Goal: Task Accomplishment & Management: Complete application form

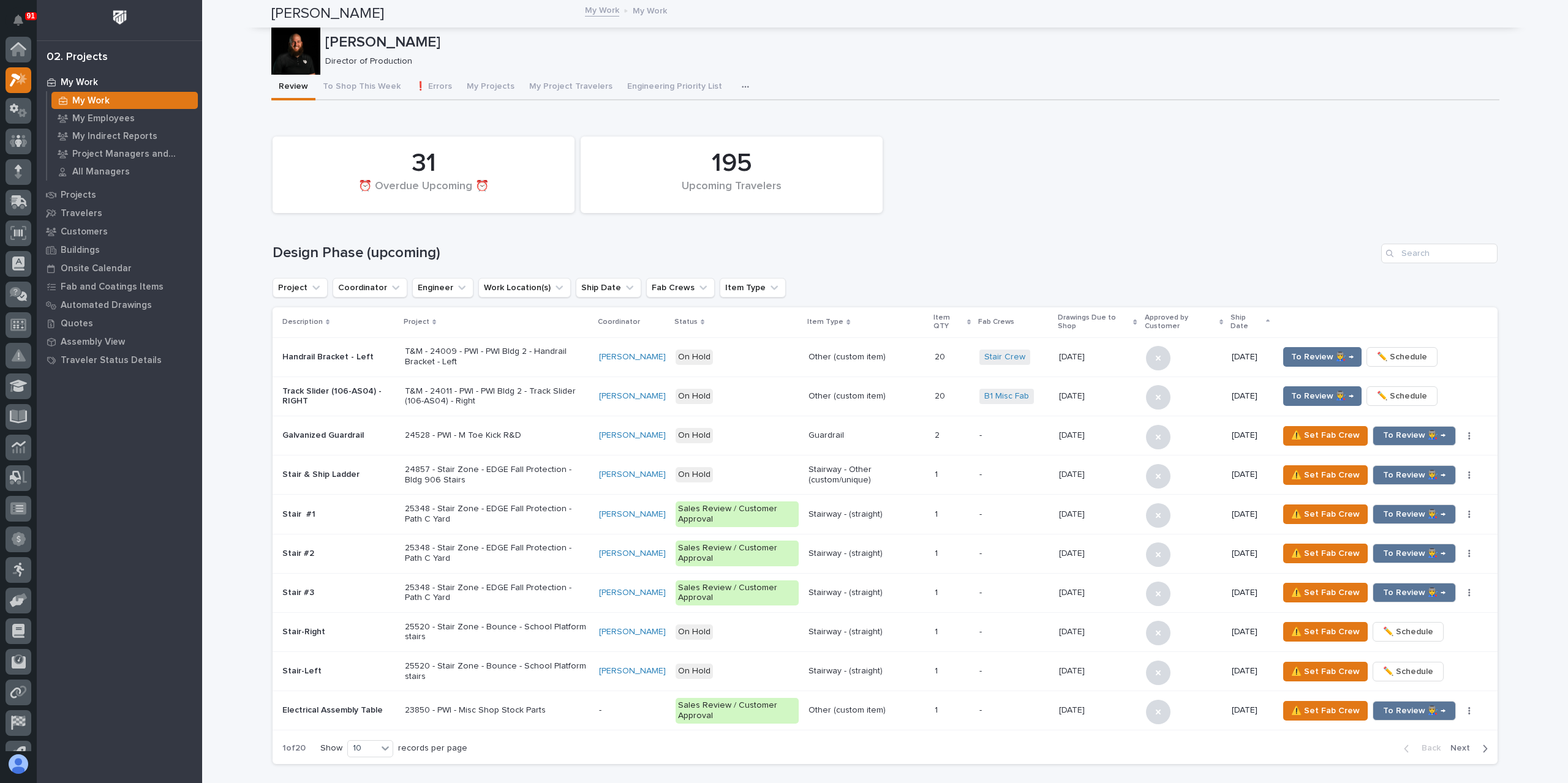
scroll to position [31, 0]
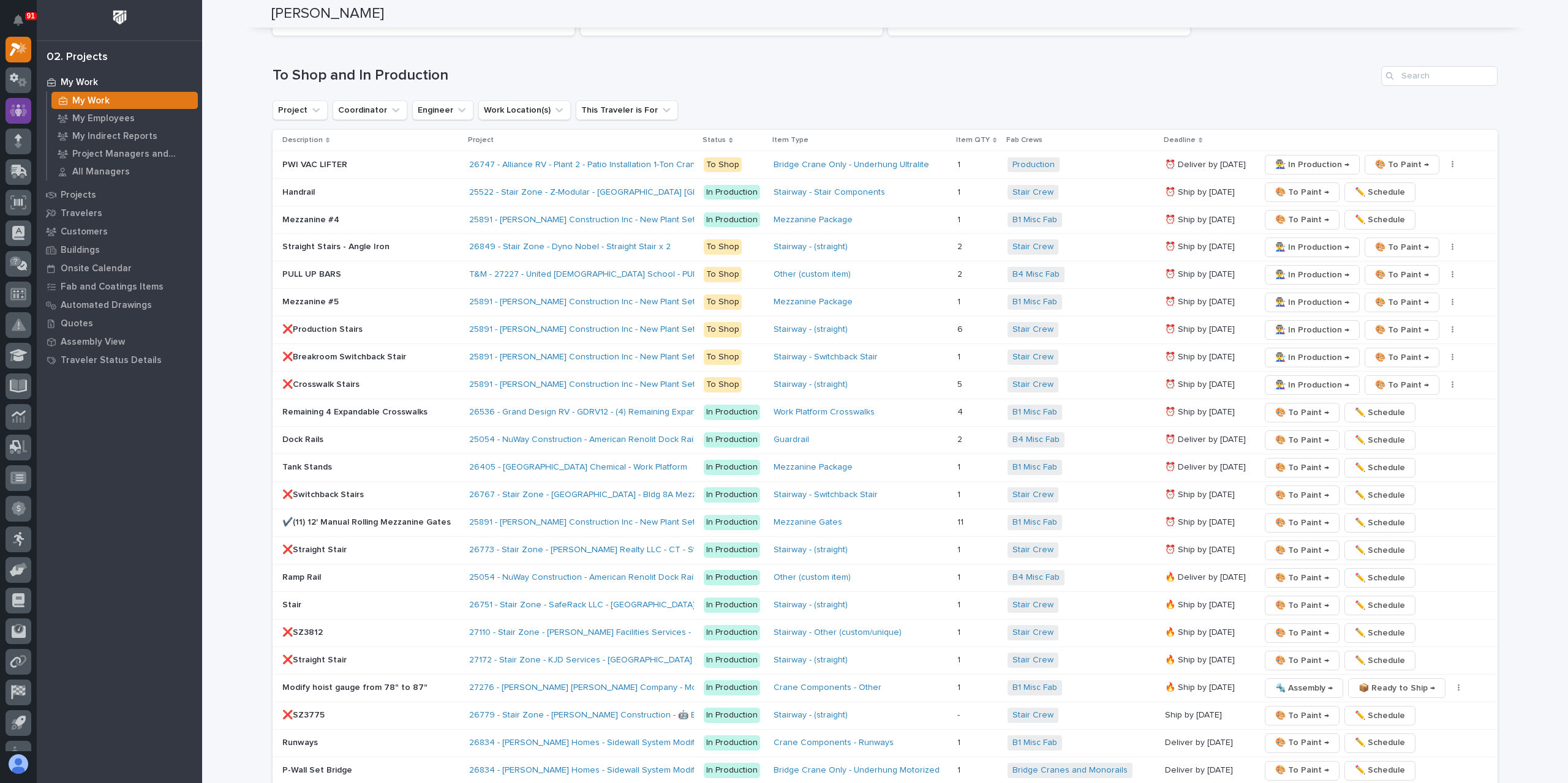
click at [25, 114] on icon at bounding box center [19, 110] width 18 height 12
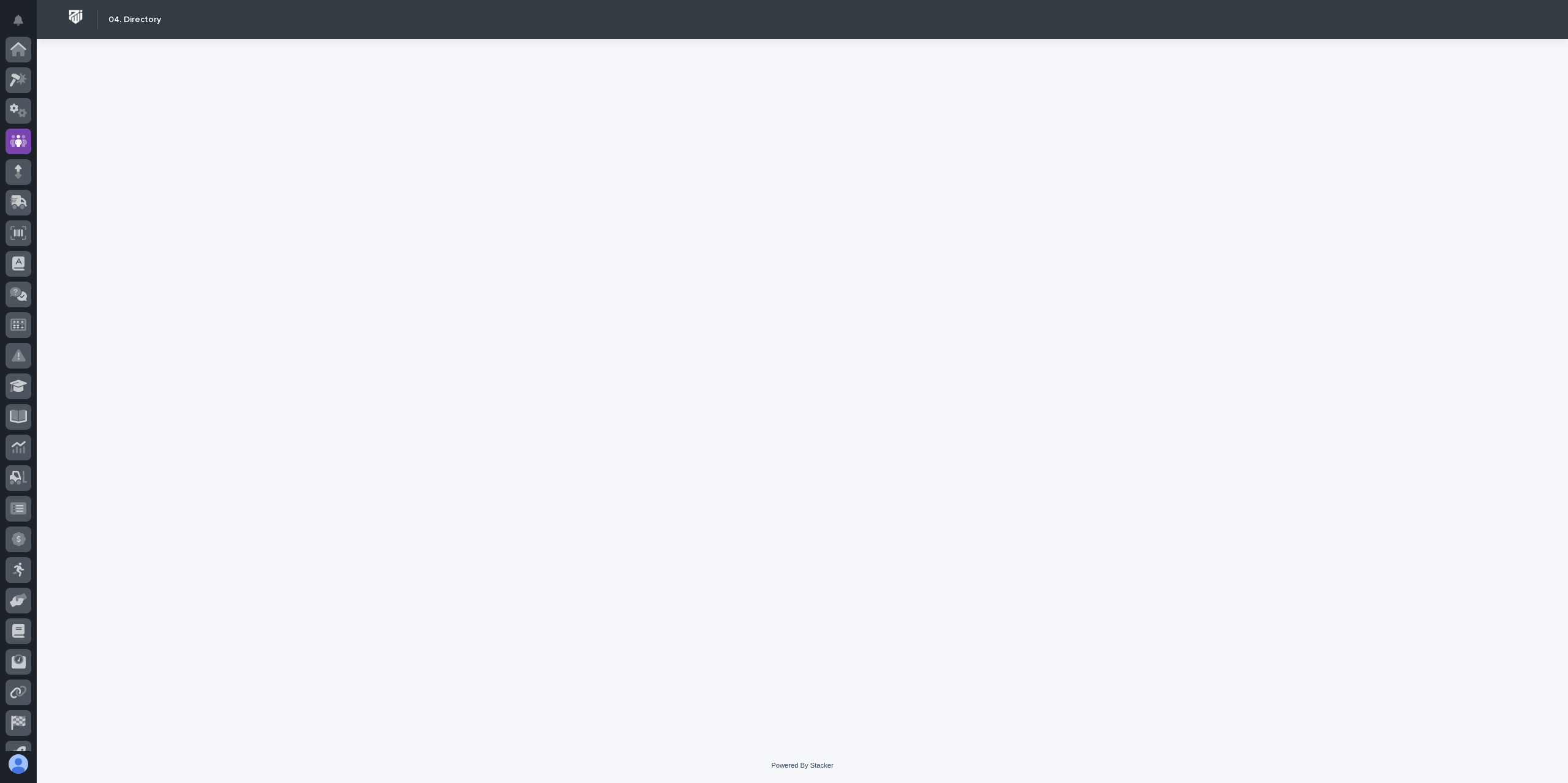
scroll to position [81, 0]
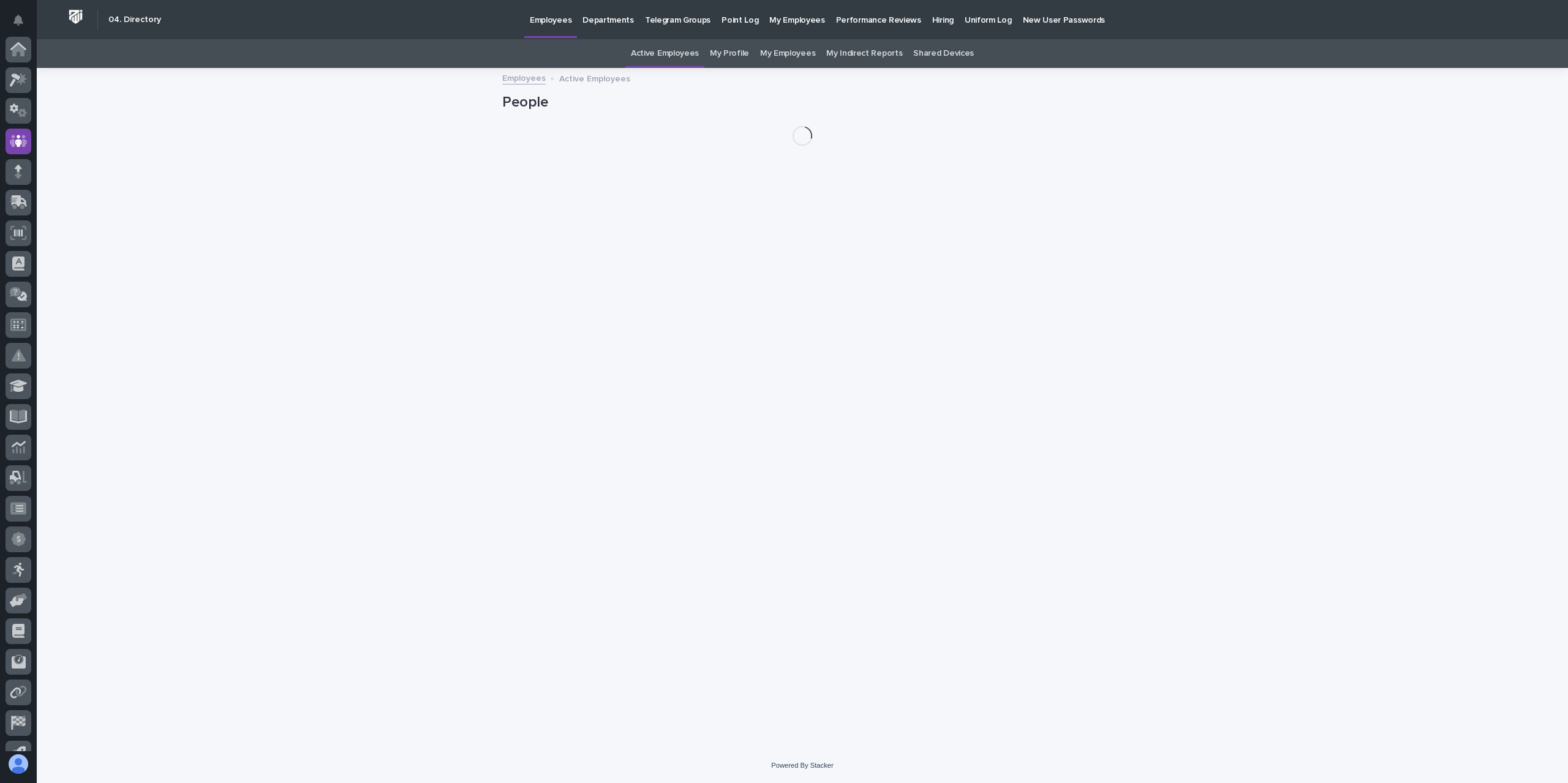
scroll to position [81, 0]
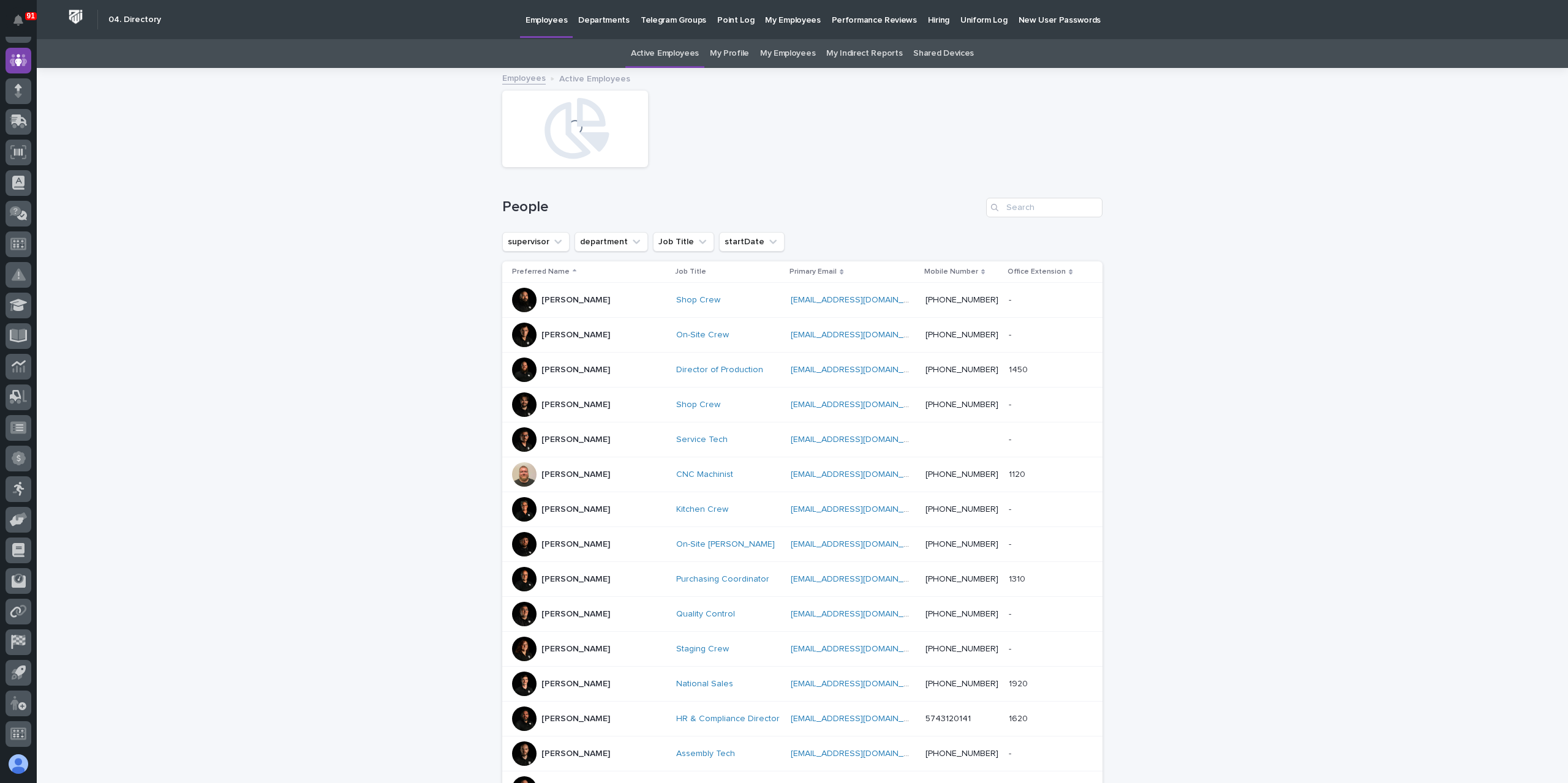
click at [927, 19] on p "Hiring" at bounding box center [938, 13] width 22 height 25
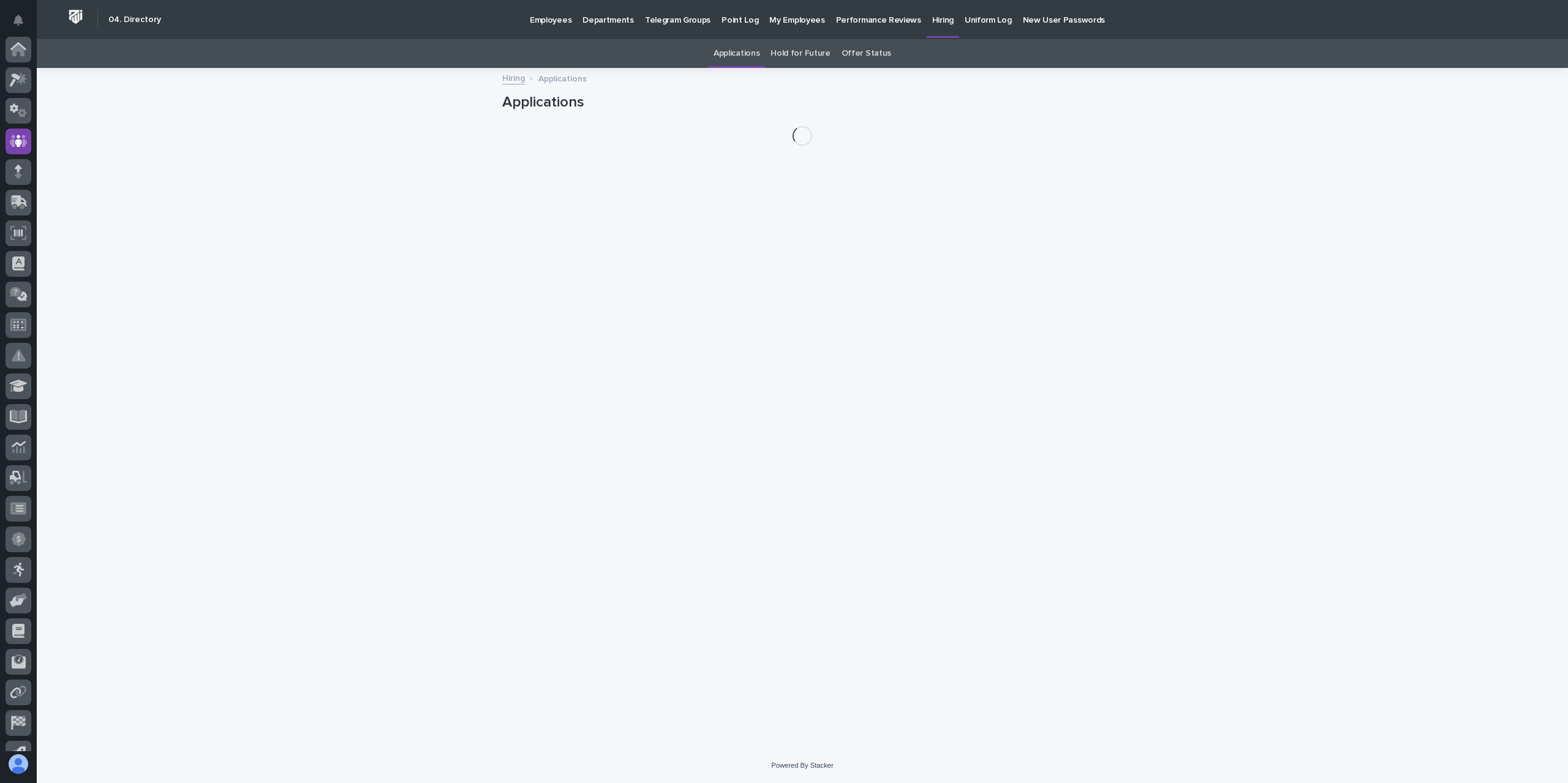
scroll to position [81, 0]
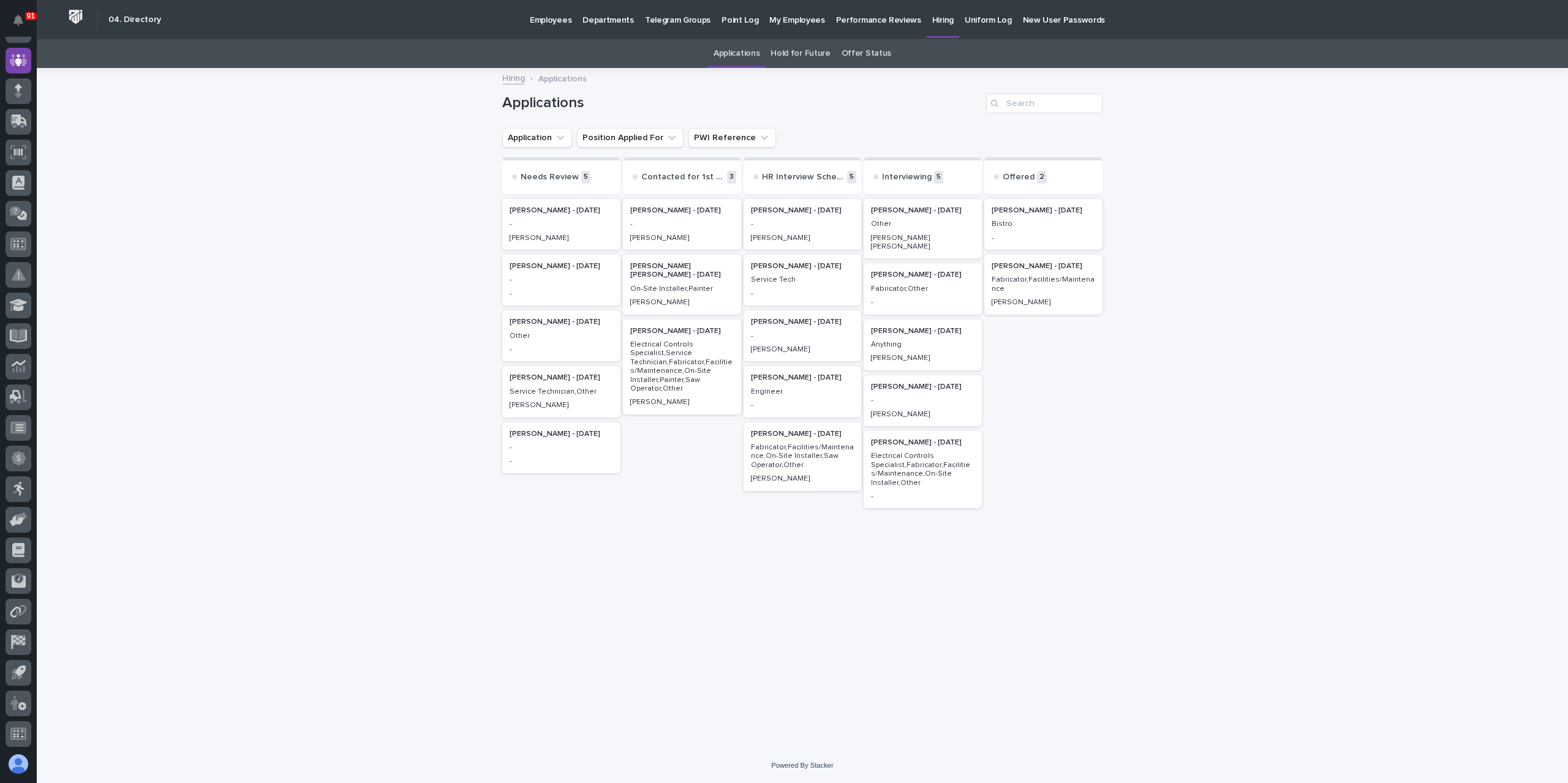
click at [1040, 226] on p "Bistro" at bounding box center [1043, 223] width 103 height 8
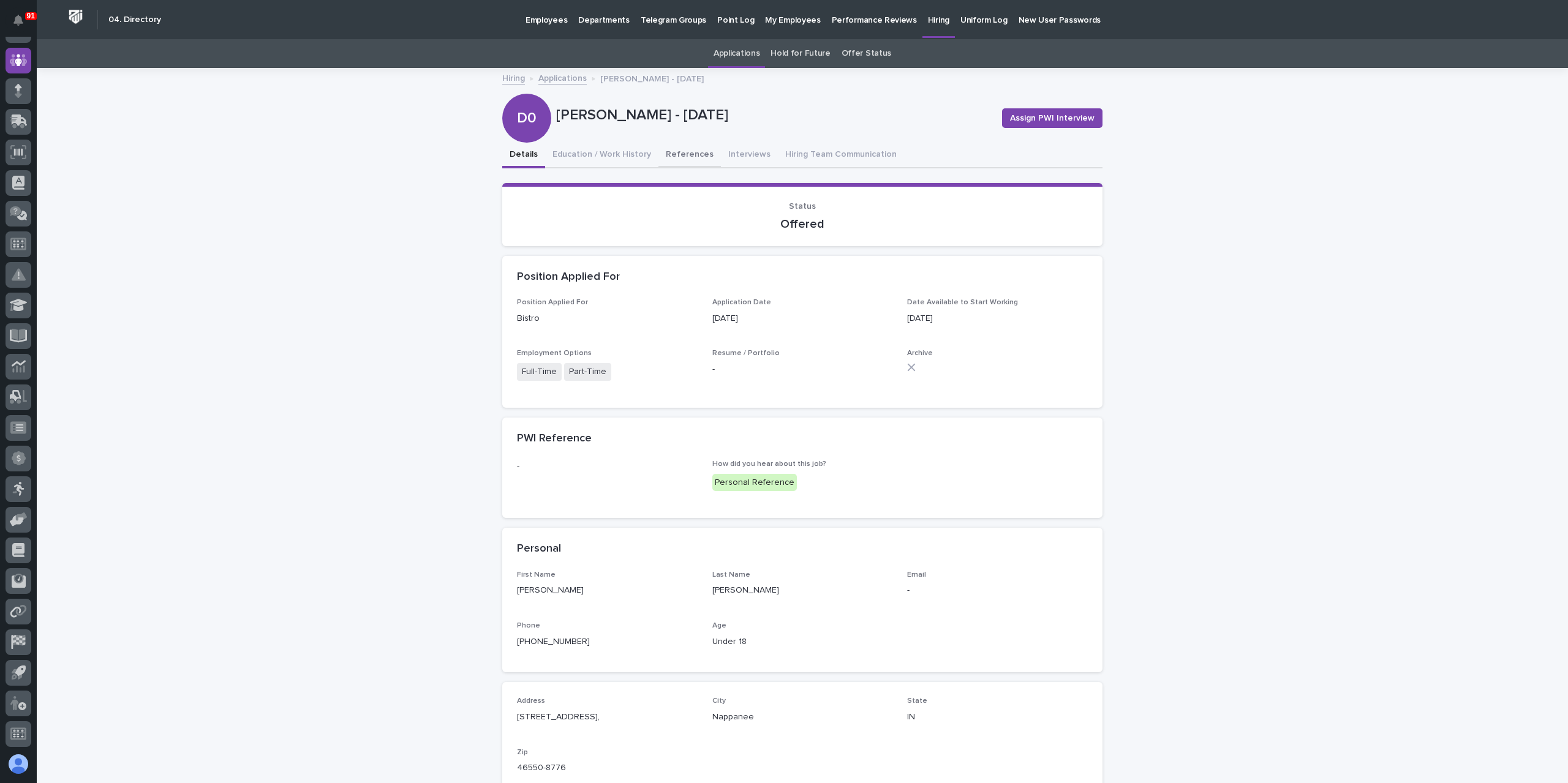
click at [678, 161] on button "References" at bounding box center [690, 155] width 63 height 25
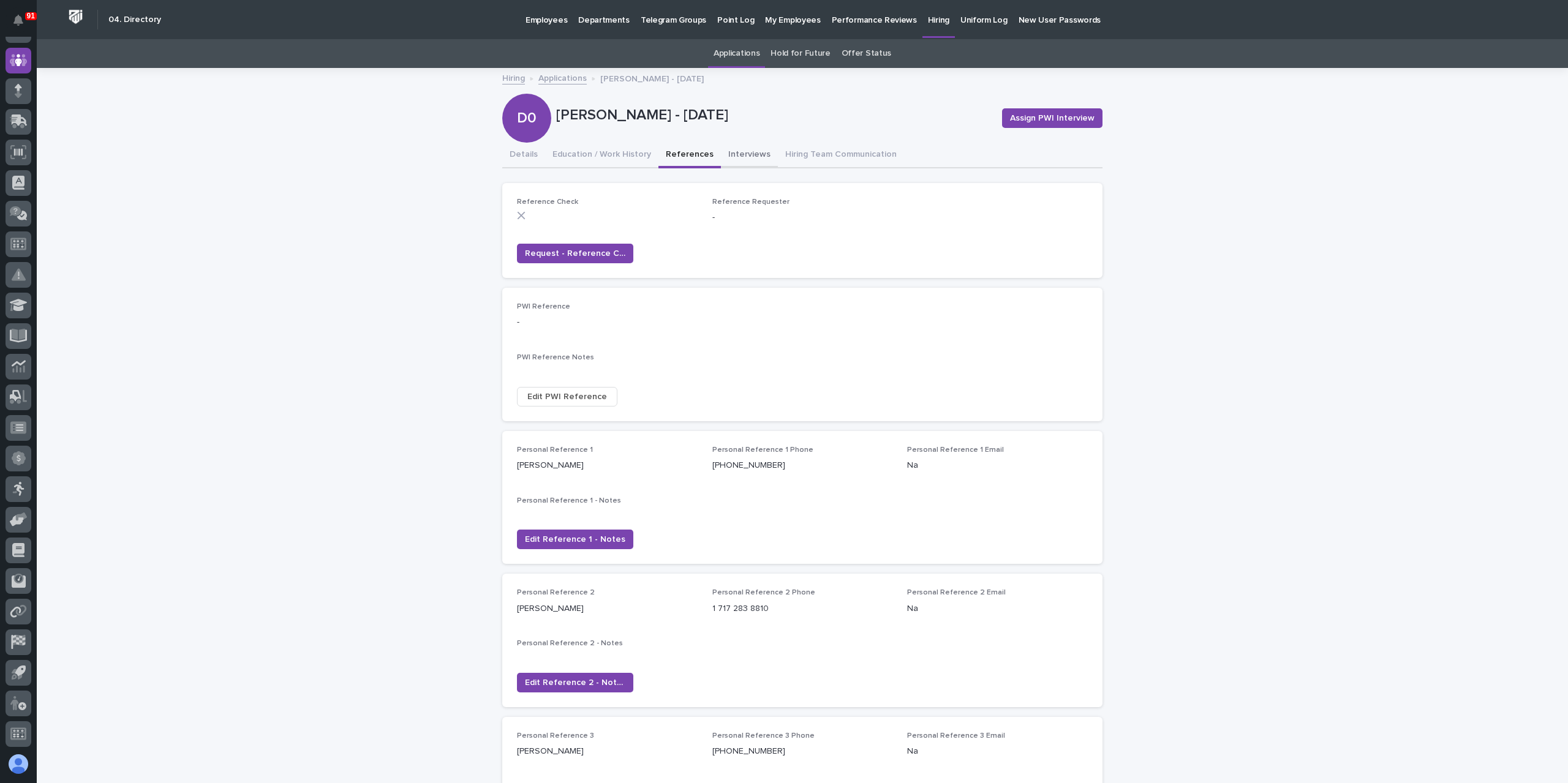
click at [724, 161] on button "Interviews" at bounding box center [749, 155] width 57 height 25
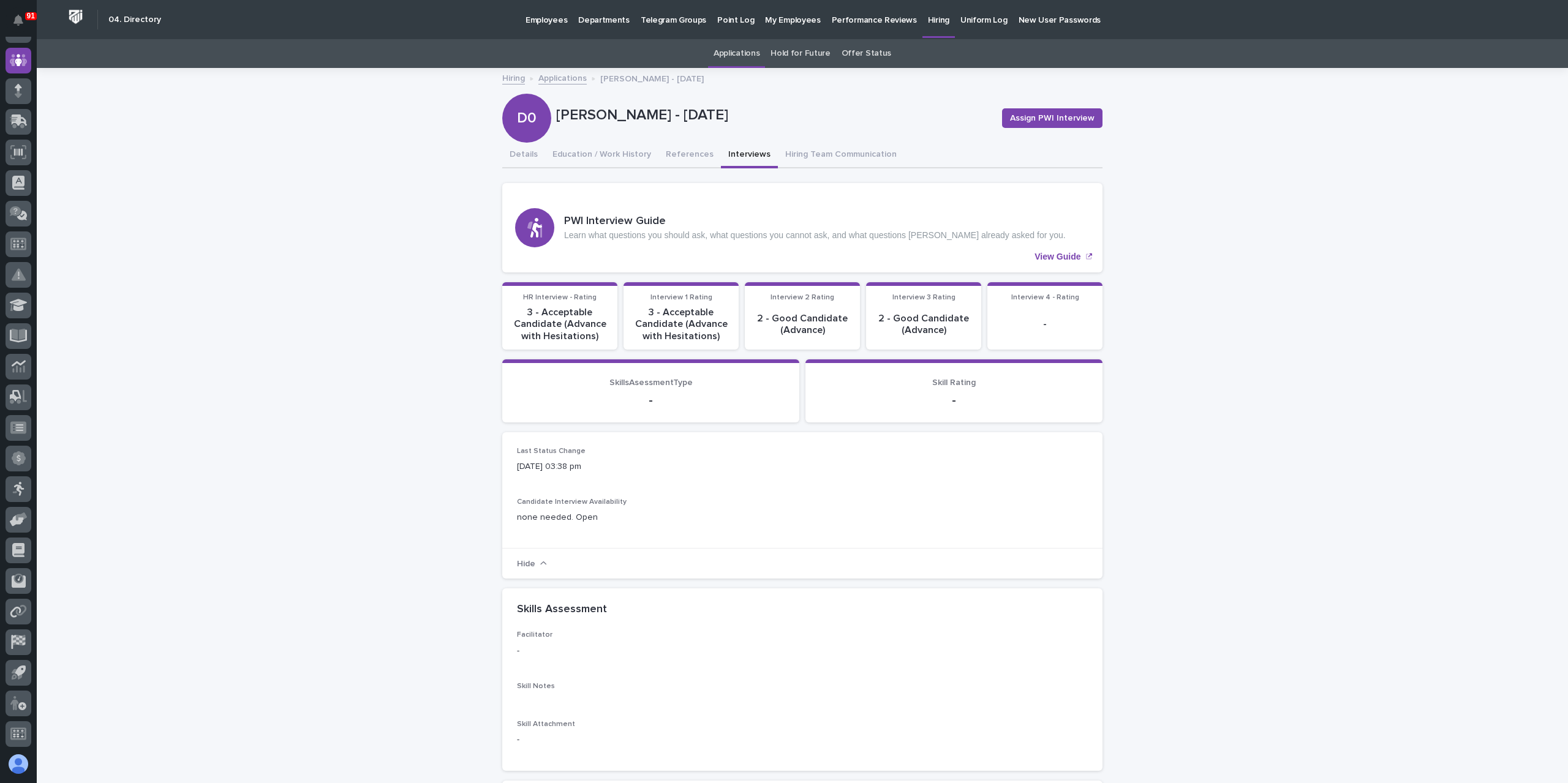
click at [927, 22] on p "Hiring" at bounding box center [938, 13] width 22 height 25
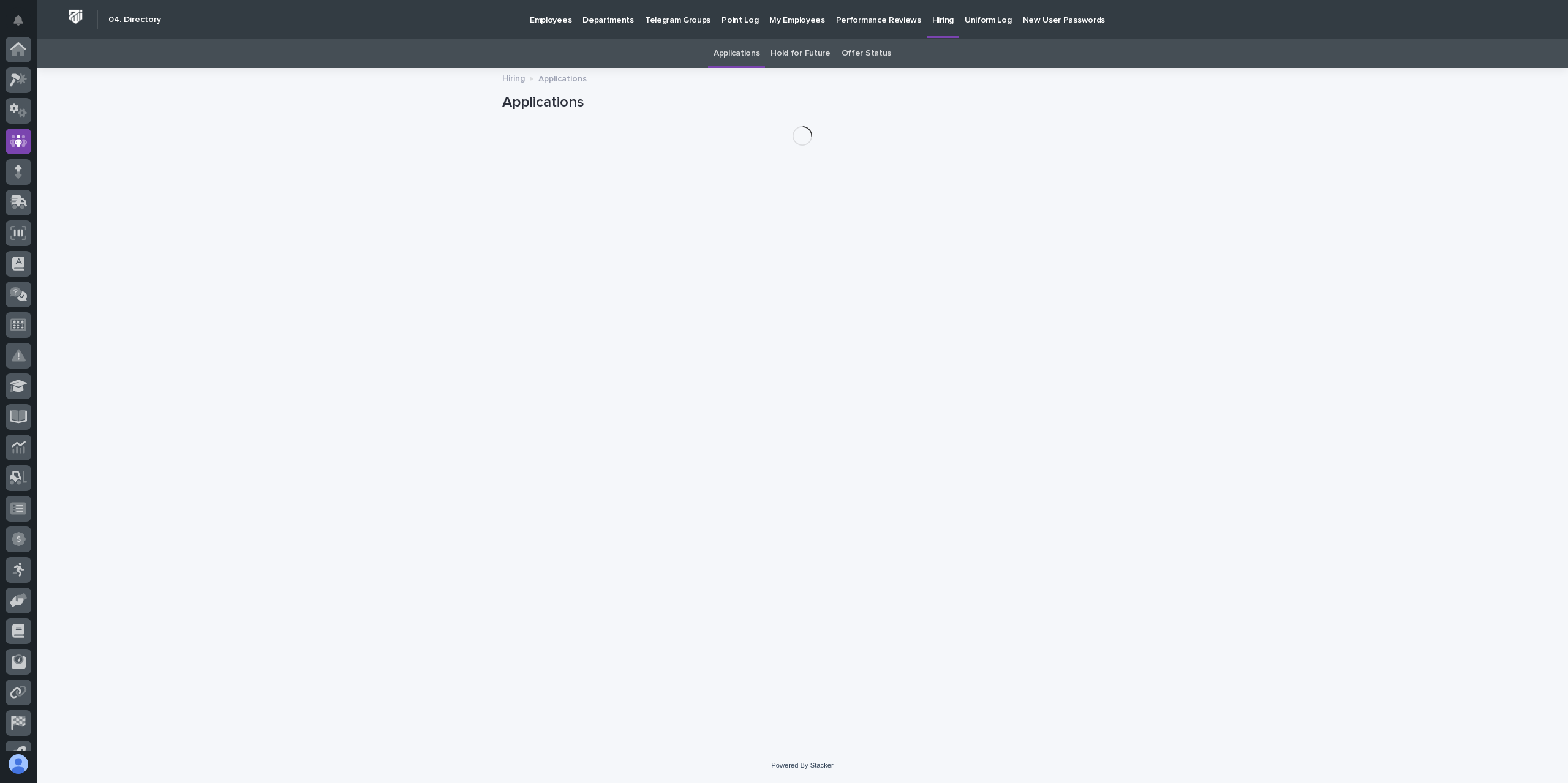
scroll to position [81, 0]
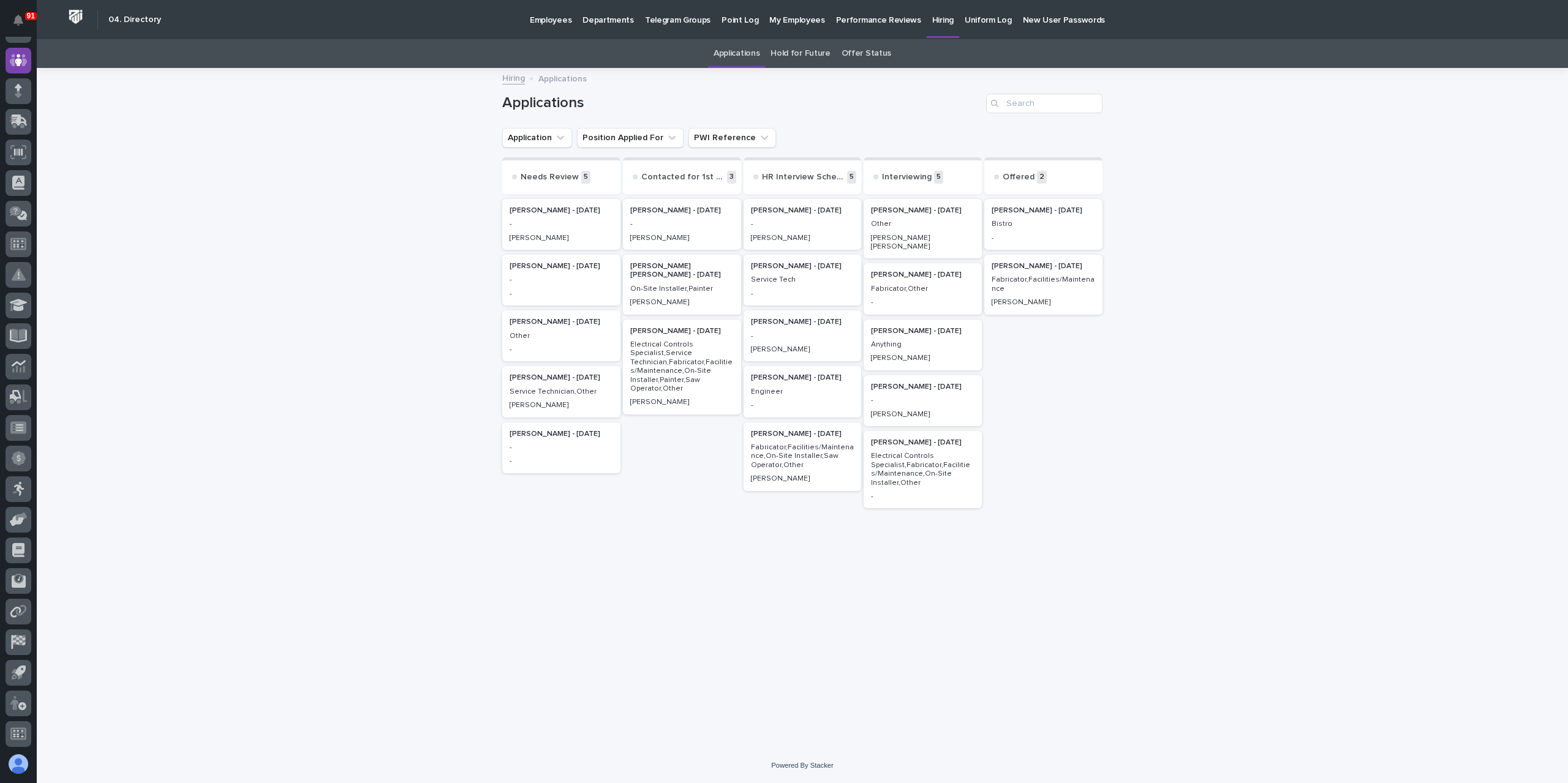
click at [796, 272] on h2 "[PERSON_NAME] - [DATE]" at bounding box center [803, 266] width 111 height 16
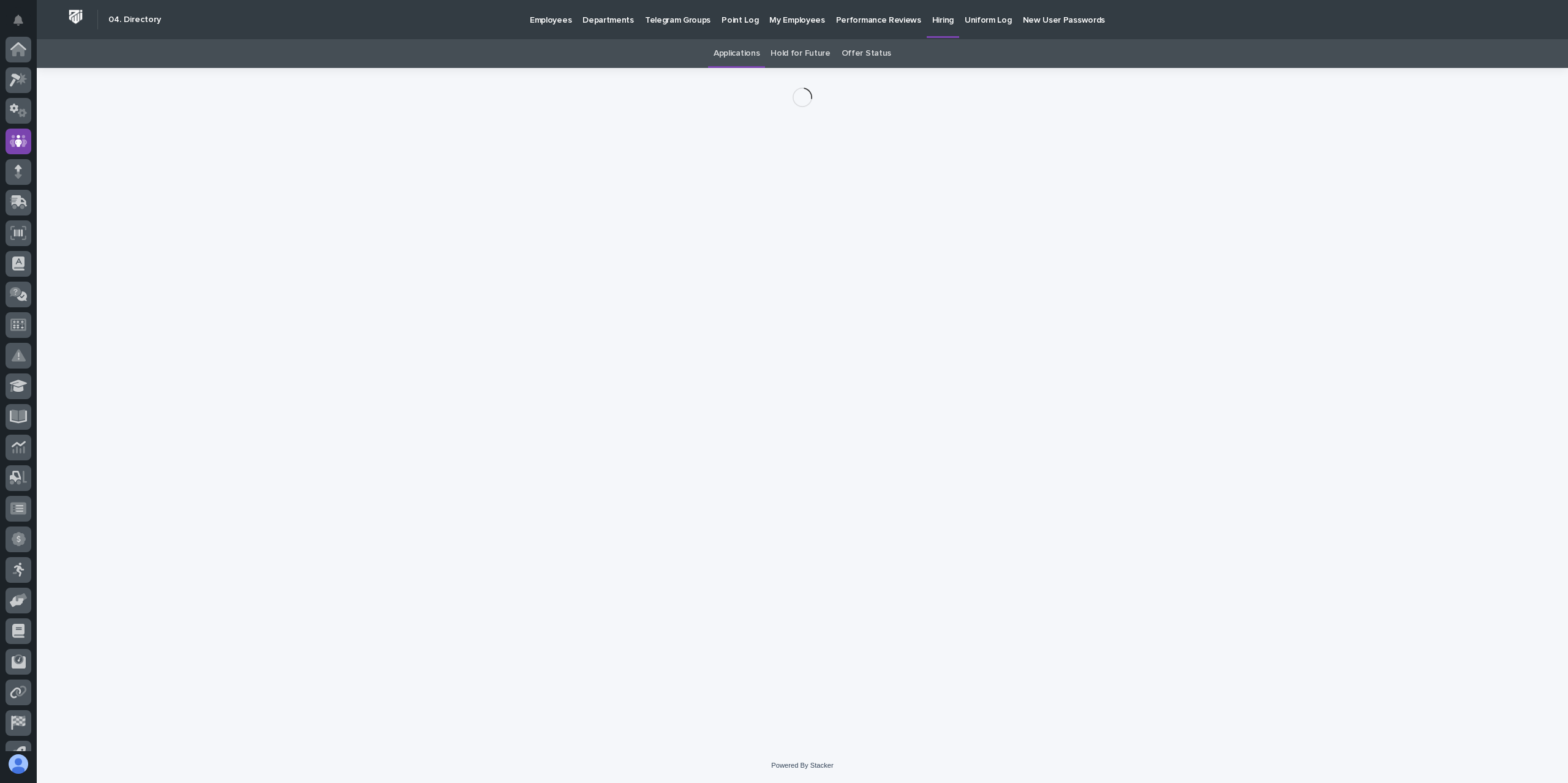
scroll to position [81, 0]
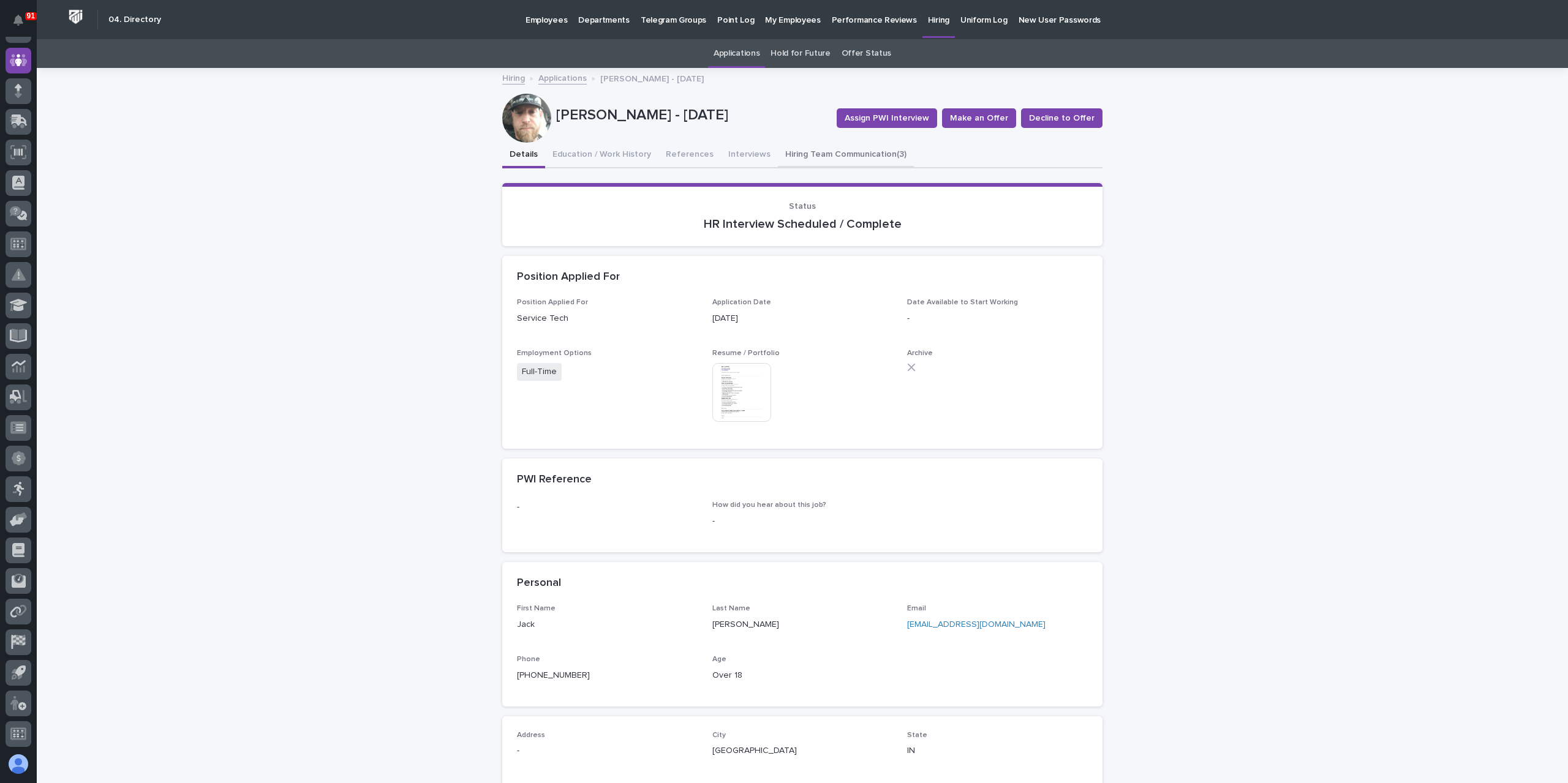
click at [834, 158] on button "Hiring Team Communication (3)" at bounding box center [846, 155] width 136 height 25
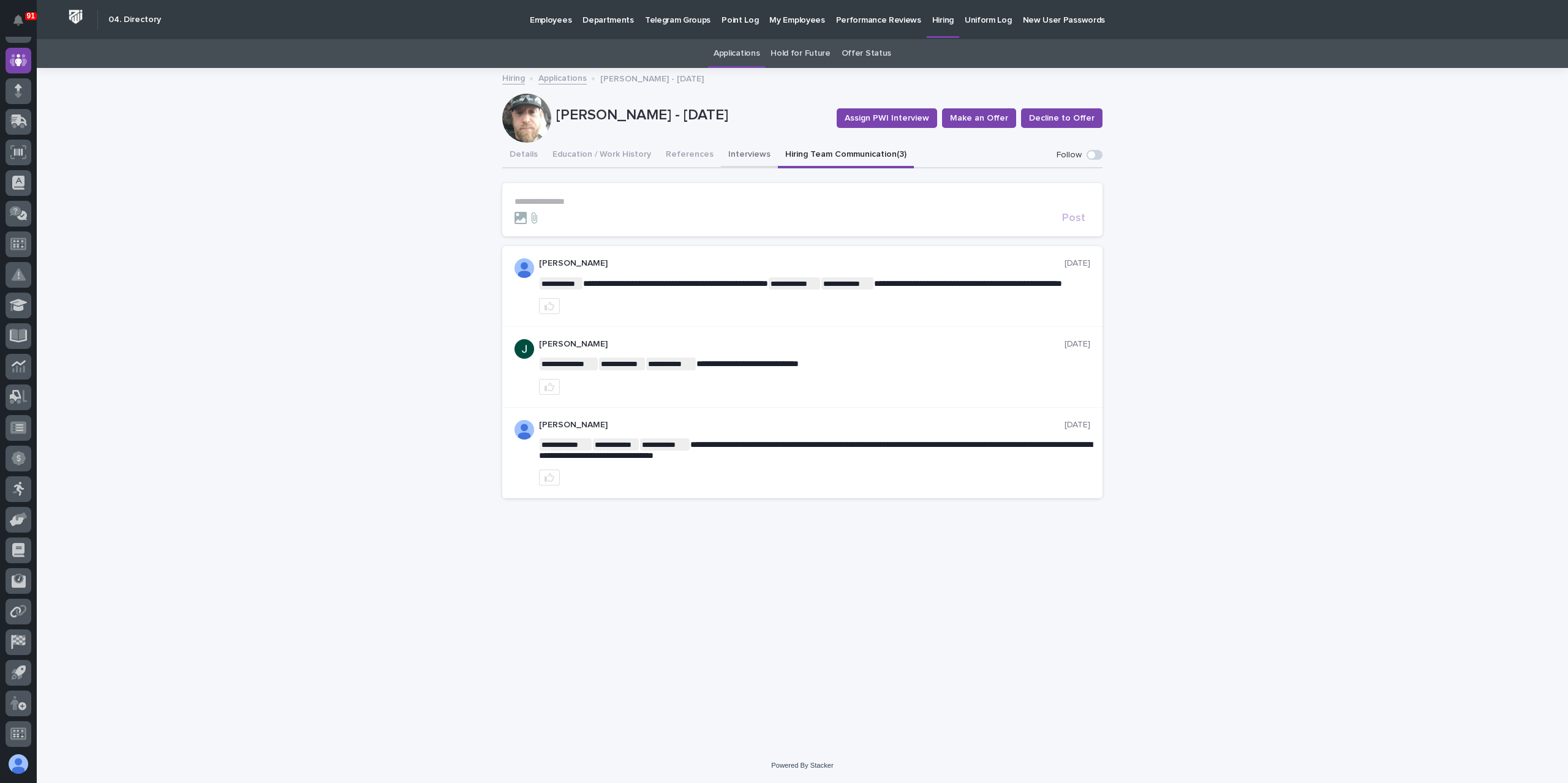
click at [741, 159] on button "Interviews" at bounding box center [749, 155] width 57 height 25
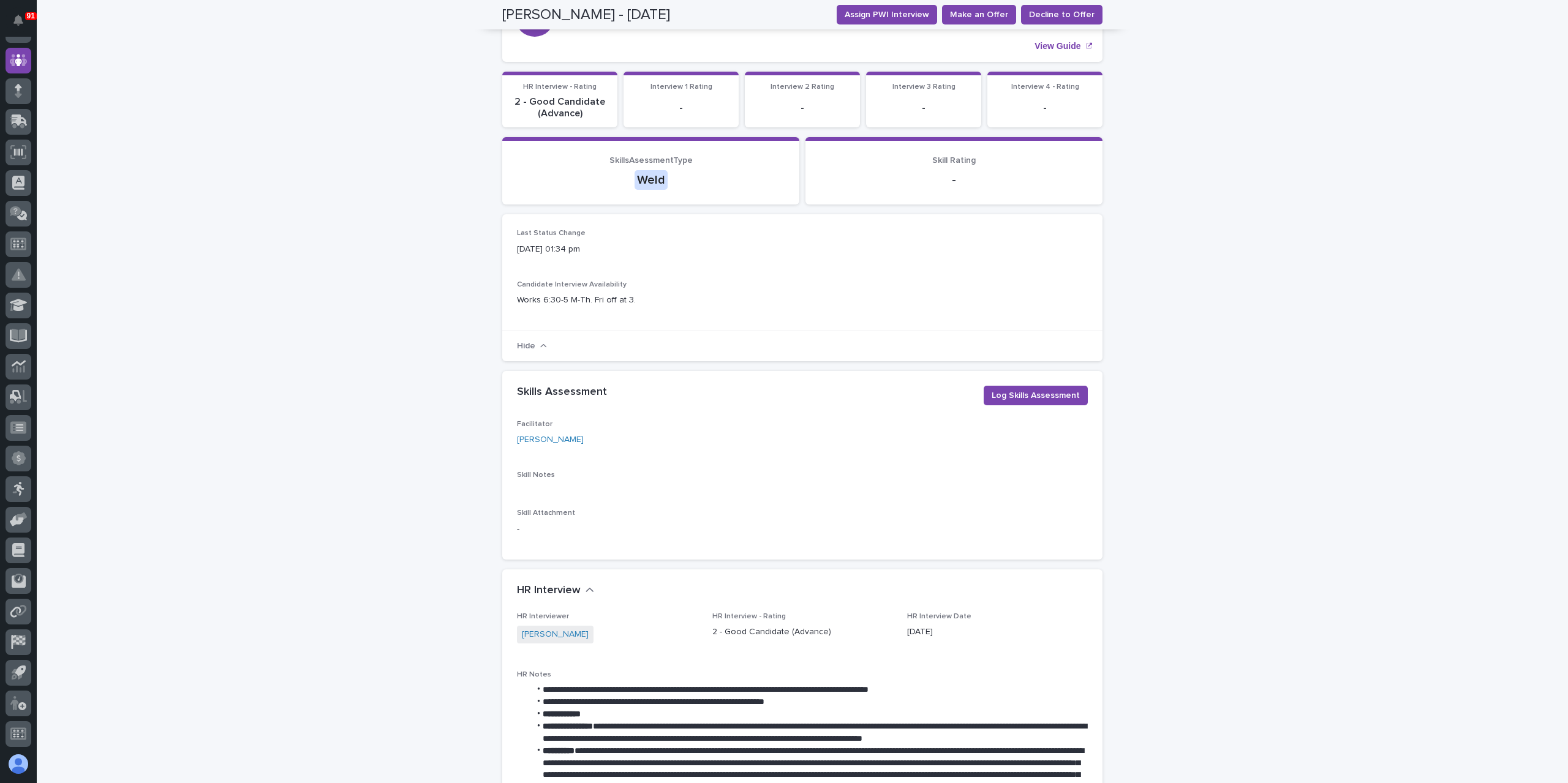
scroll to position [61, 0]
